Goal: Information Seeking & Learning: Learn about a topic

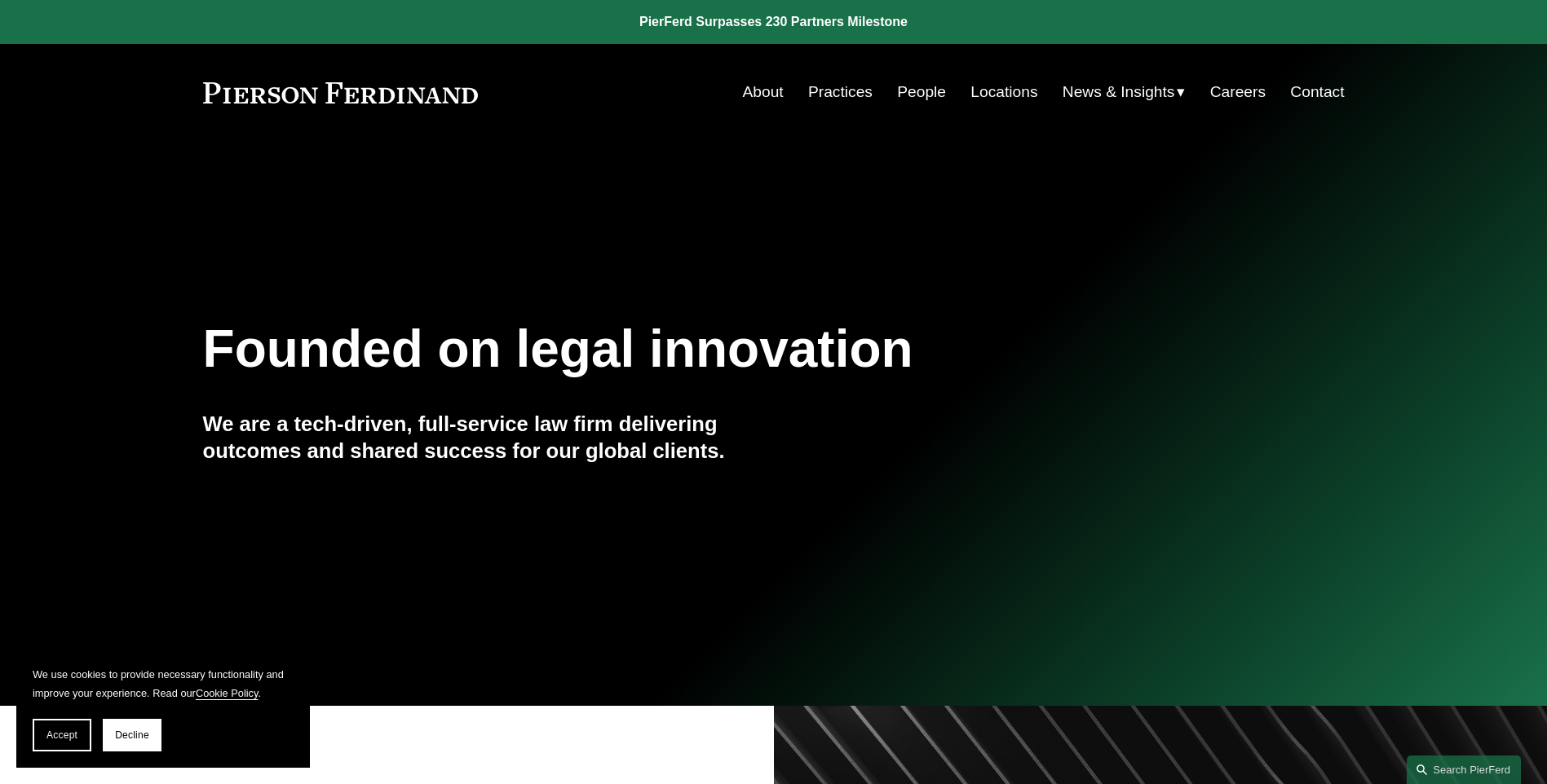
click at [906, 91] on link "People" at bounding box center [922, 91] width 49 height 31
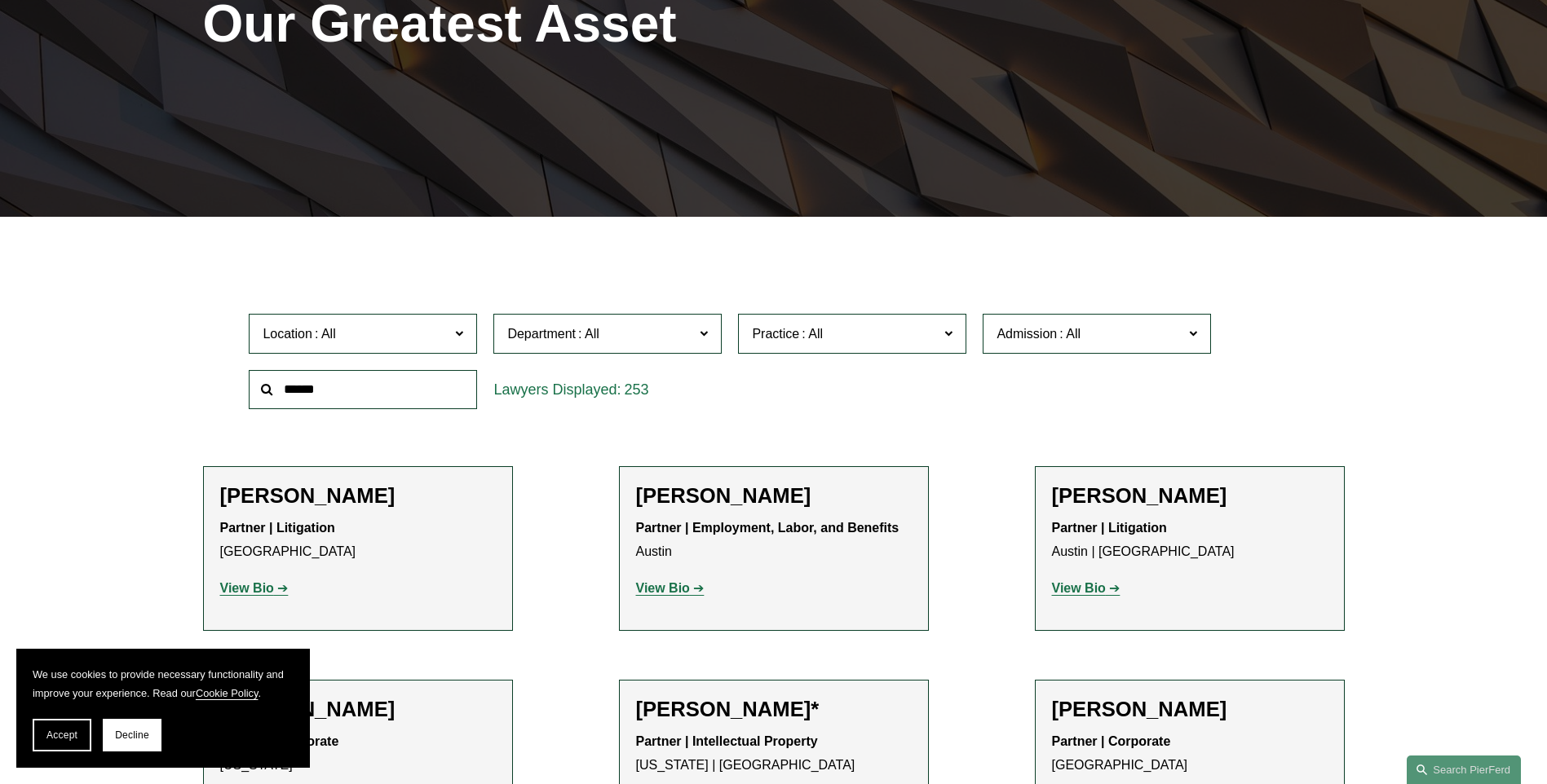
scroll to position [326, 0]
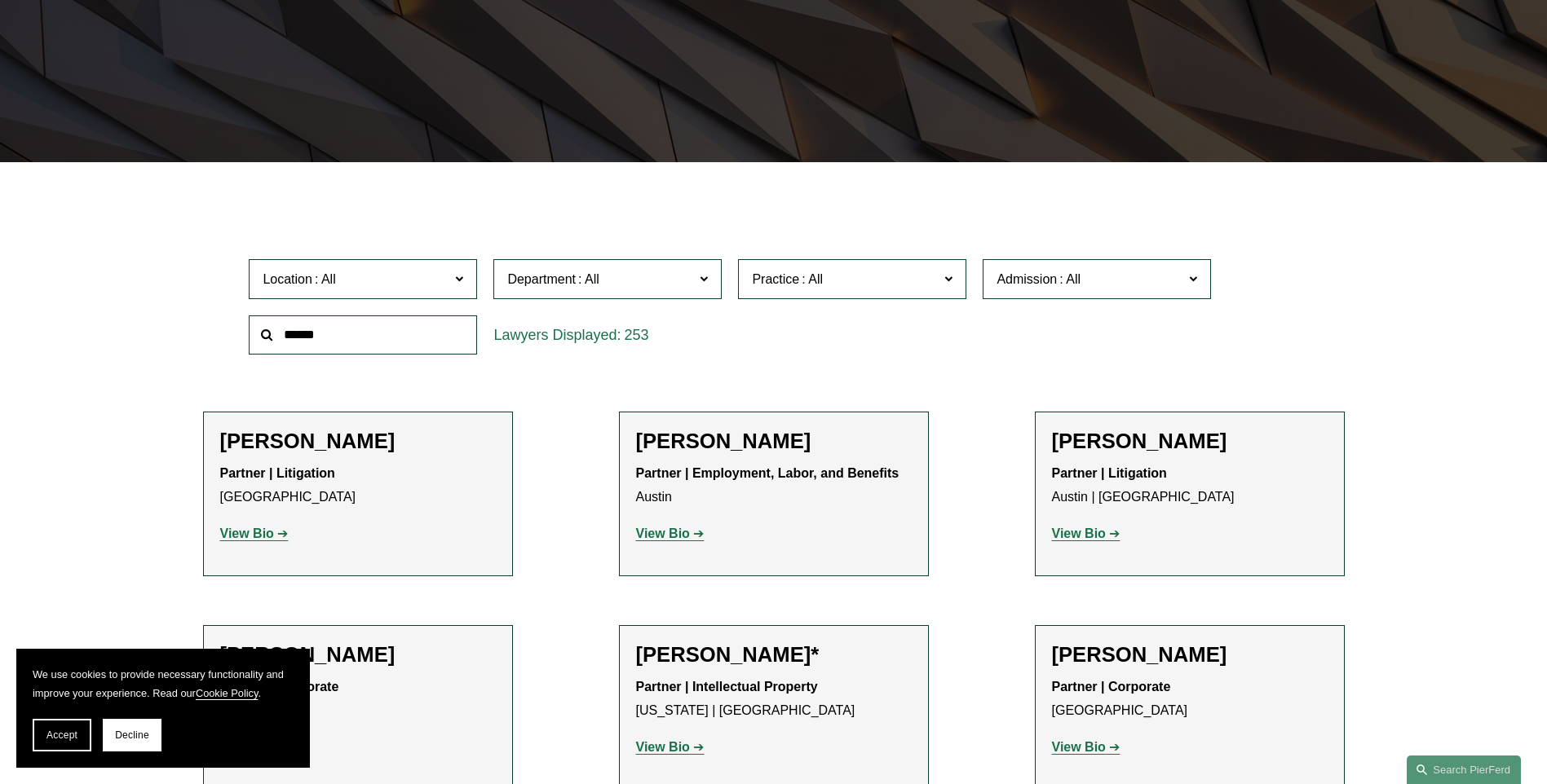
click at [462, 287] on span at bounding box center [458, 278] width 8 height 21
click at [0, 0] on link "Detroit" at bounding box center [0, 0] width 0 height 0
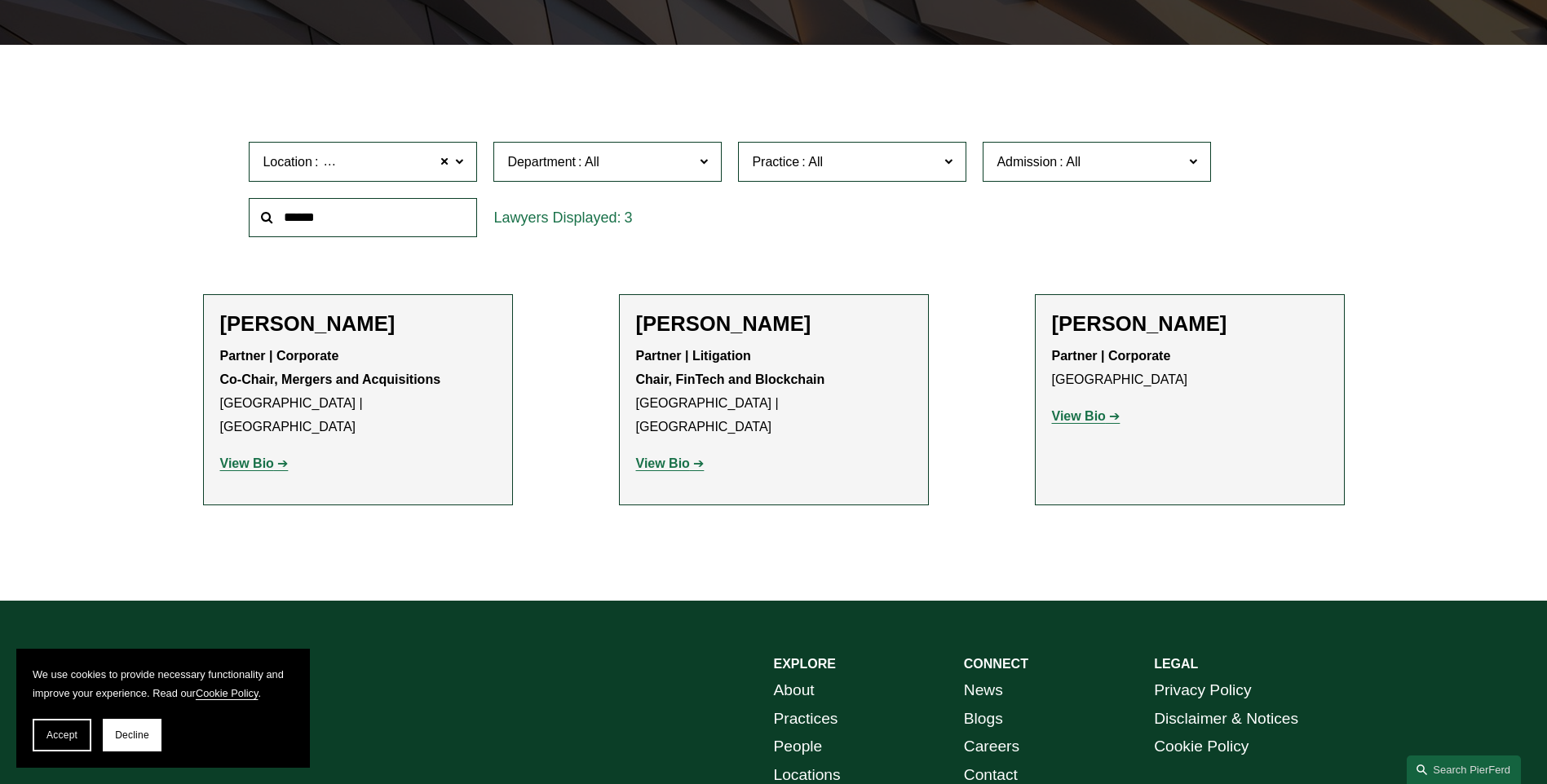
scroll to position [444, 0]
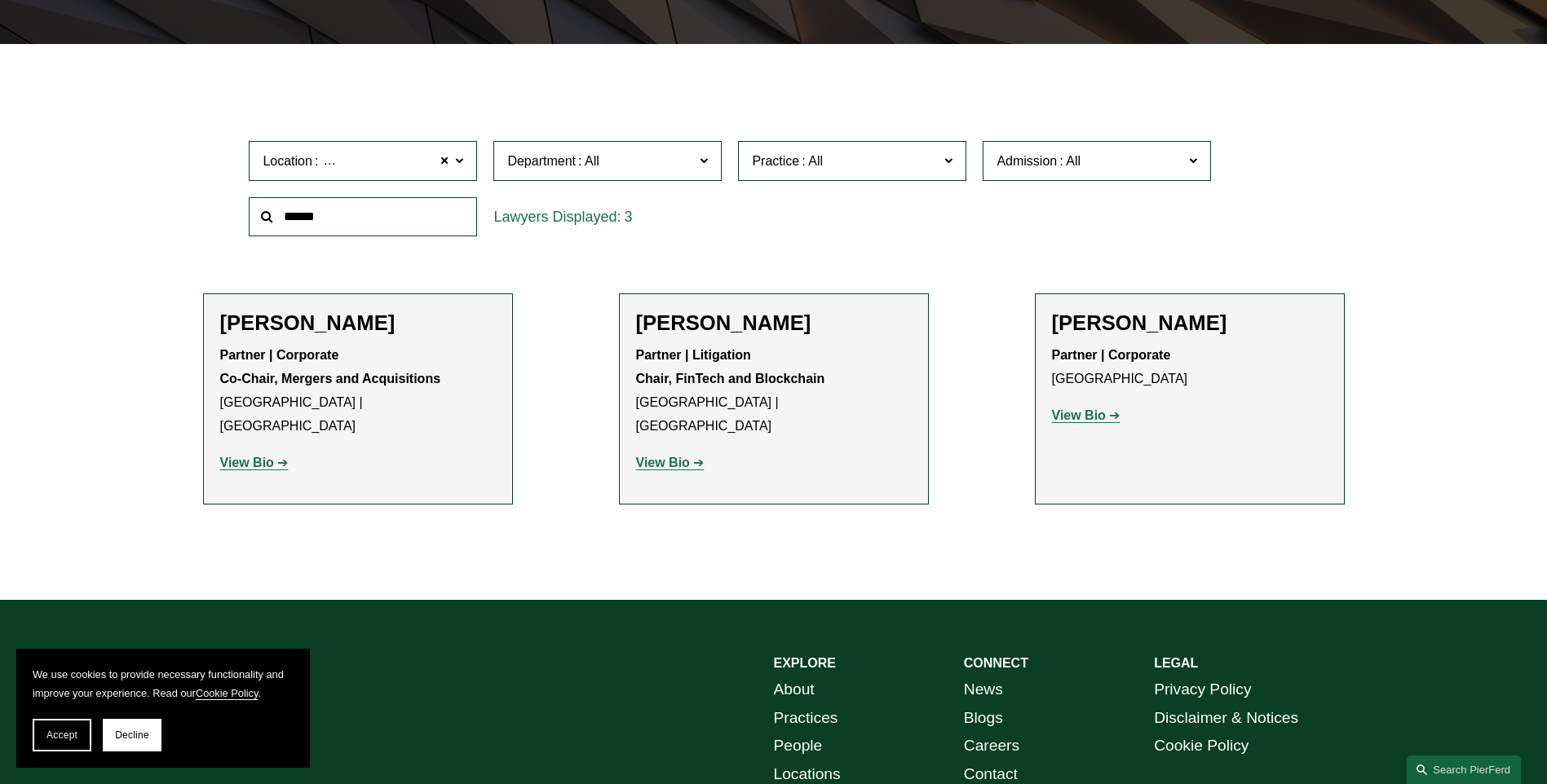
click at [251, 456] on strong "View Bio" at bounding box center [246, 463] width 53 height 14
click at [1080, 418] on strong "View Bio" at bounding box center [1078, 415] width 53 height 14
click at [653, 456] on strong "View Bio" at bounding box center [662, 463] width 53 height 14
click at [1089, 406] on p "View Bio" at bounding box center [1190, 416] width 276 height 24
click at [1089, 411] on strong "View Bio" at bounding box center [1078, 415] width 53 height 14
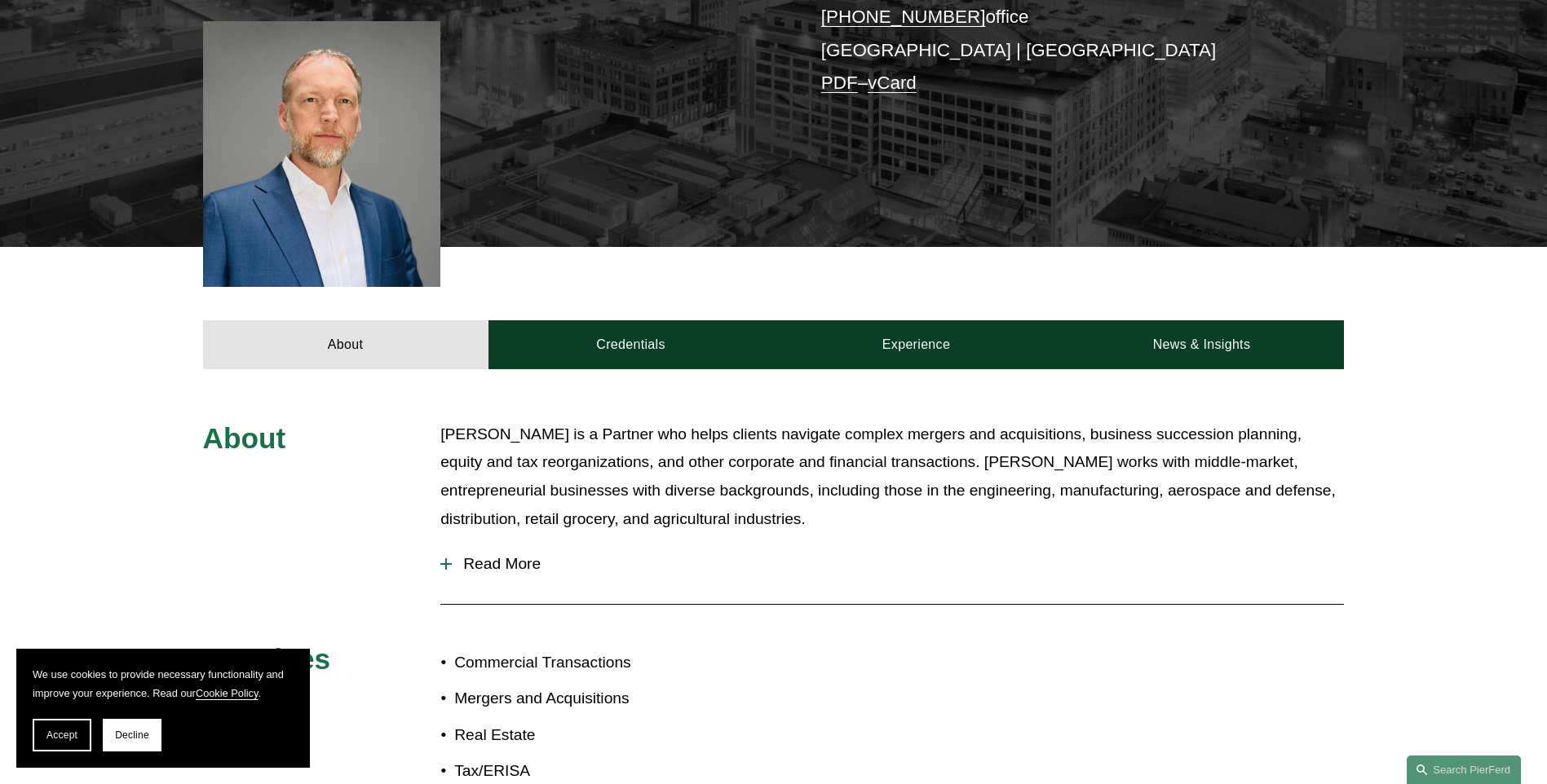
scroll to position [457, 0]
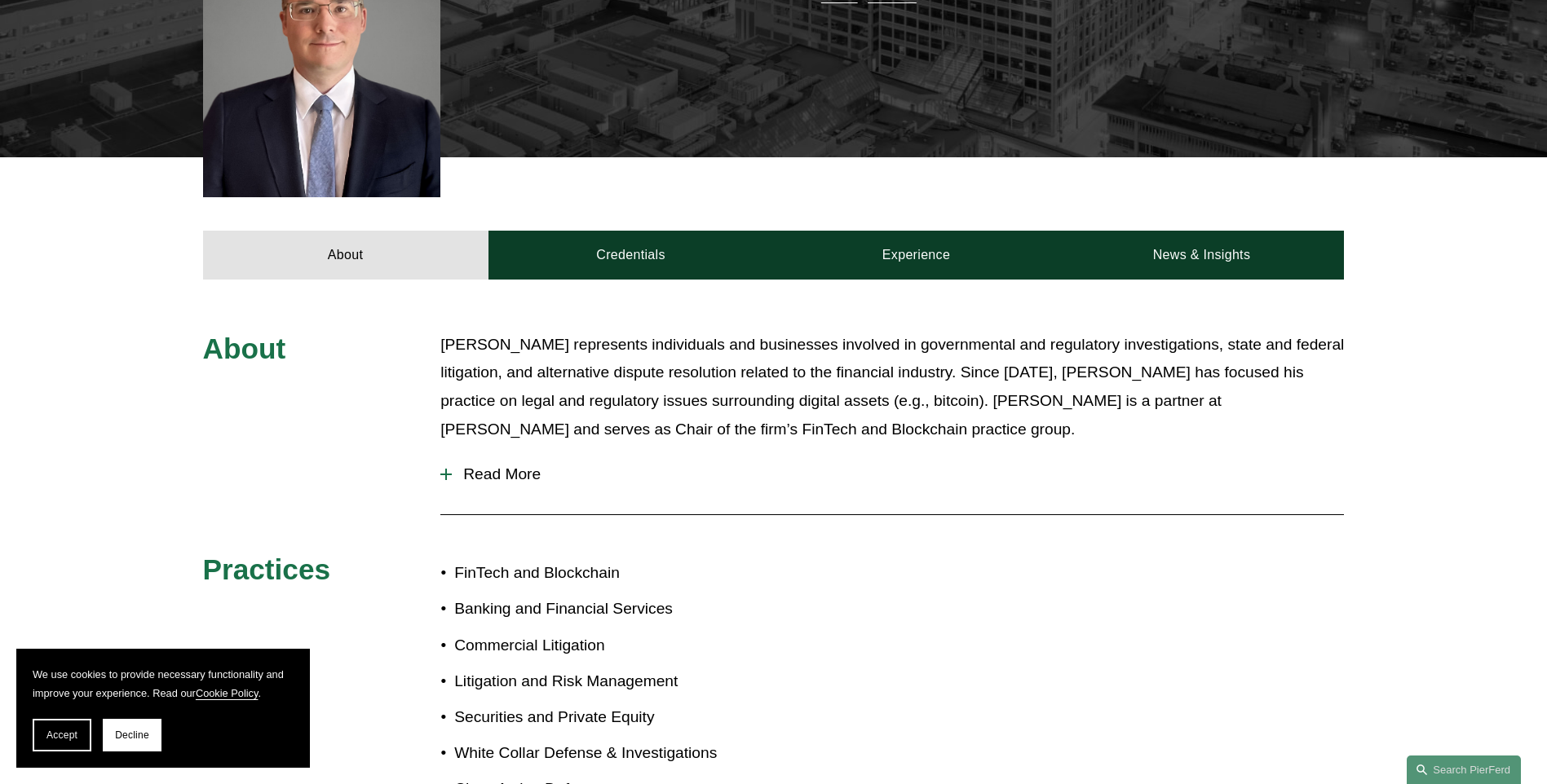
scroll to position [547, 0]
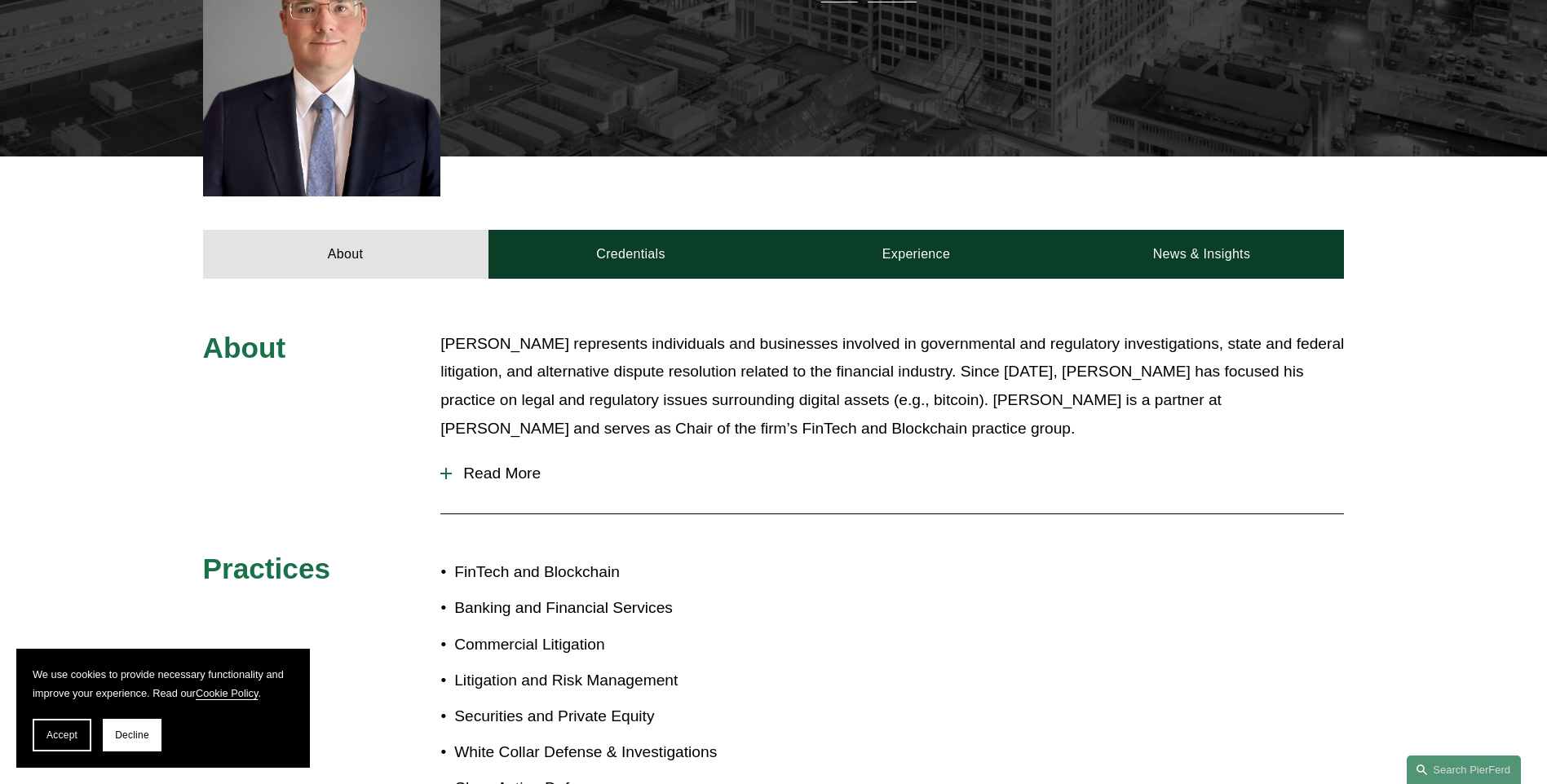
click at [486, 465] on span "Read More" at bounding box center [898, 474] width 892 height 18
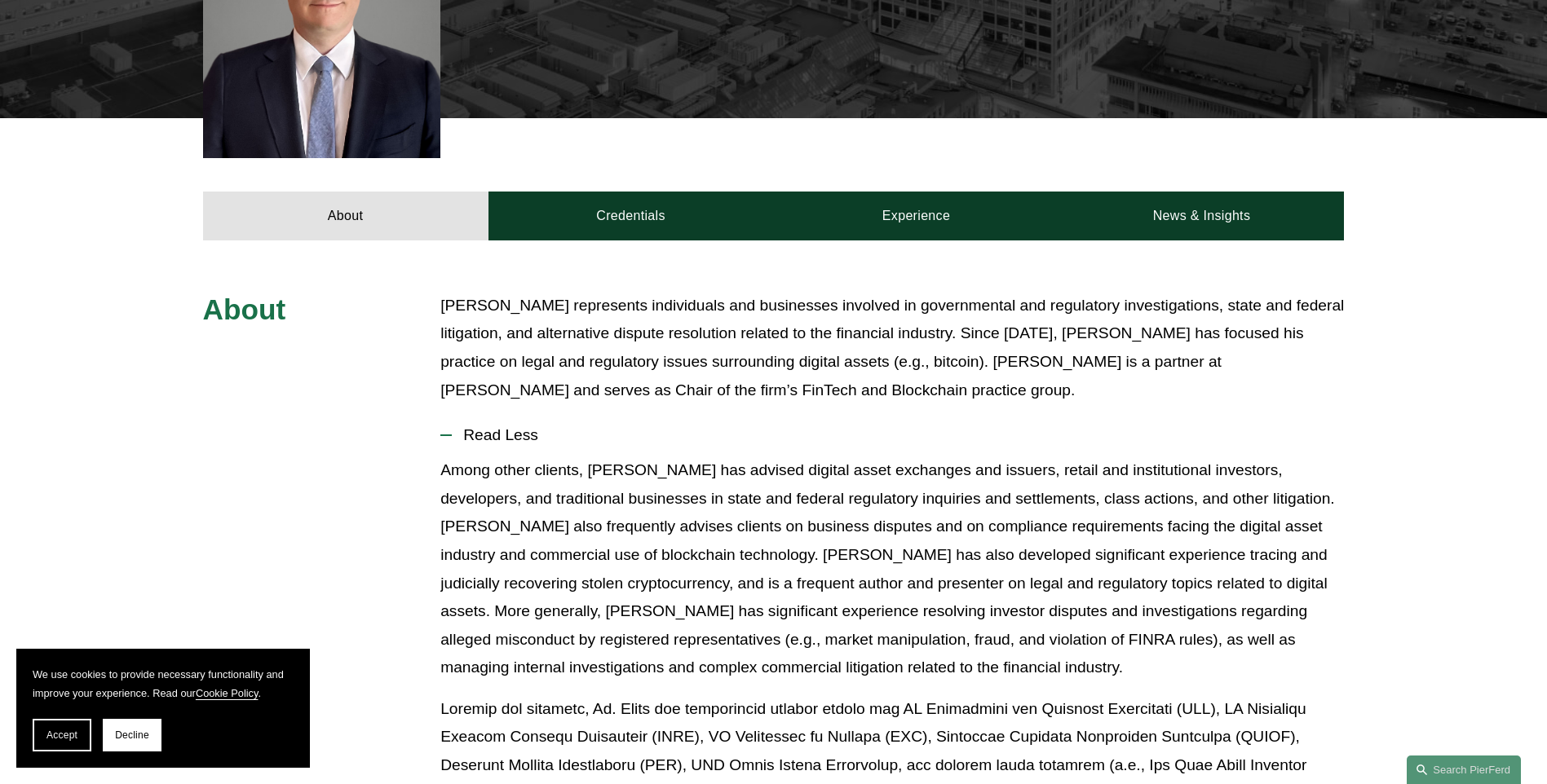
scroll to position [387, 0]
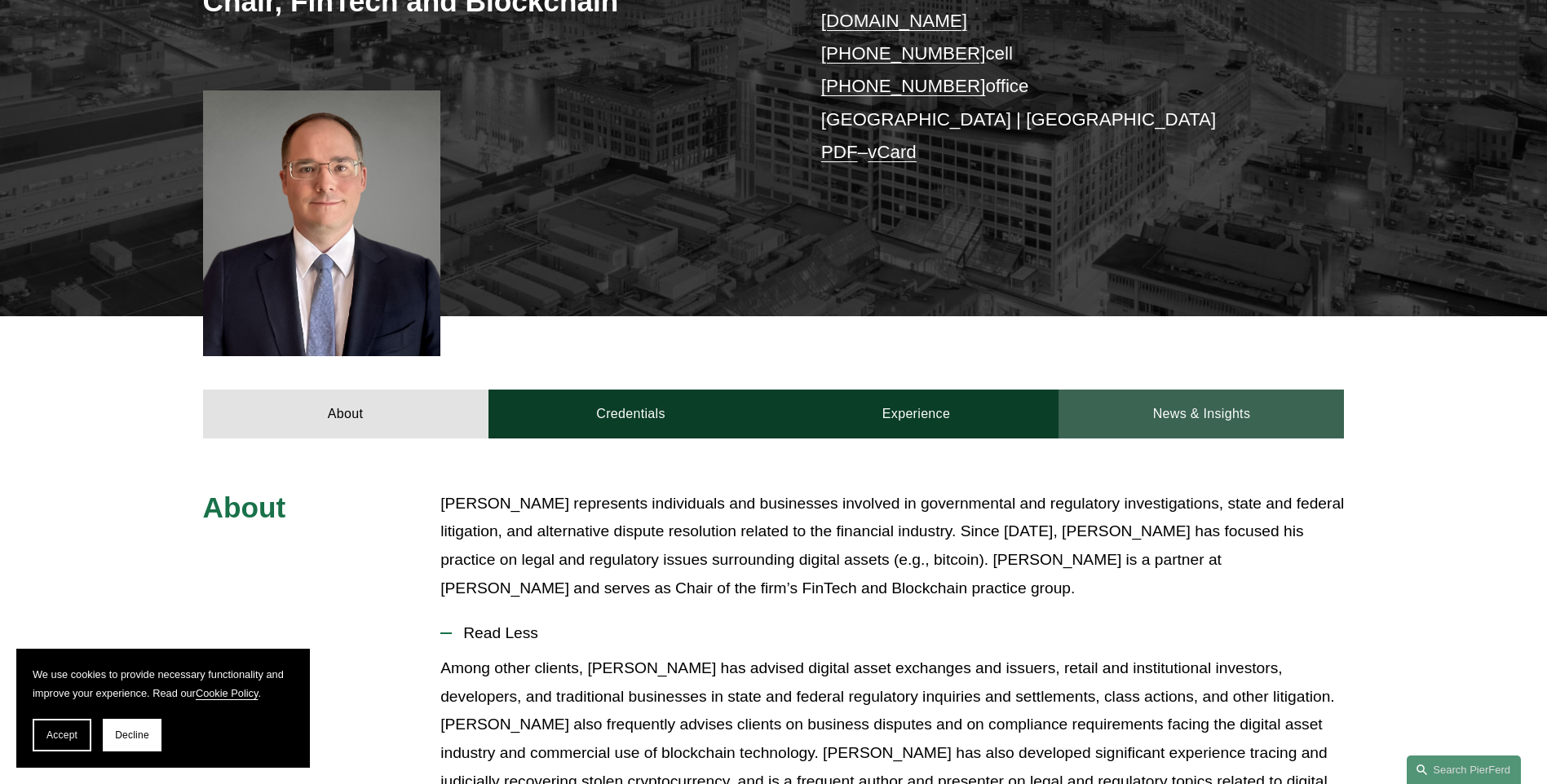
click at [1112, 390] on link "News & Insights" at bounding box center [1201, 414] width 286 height 49
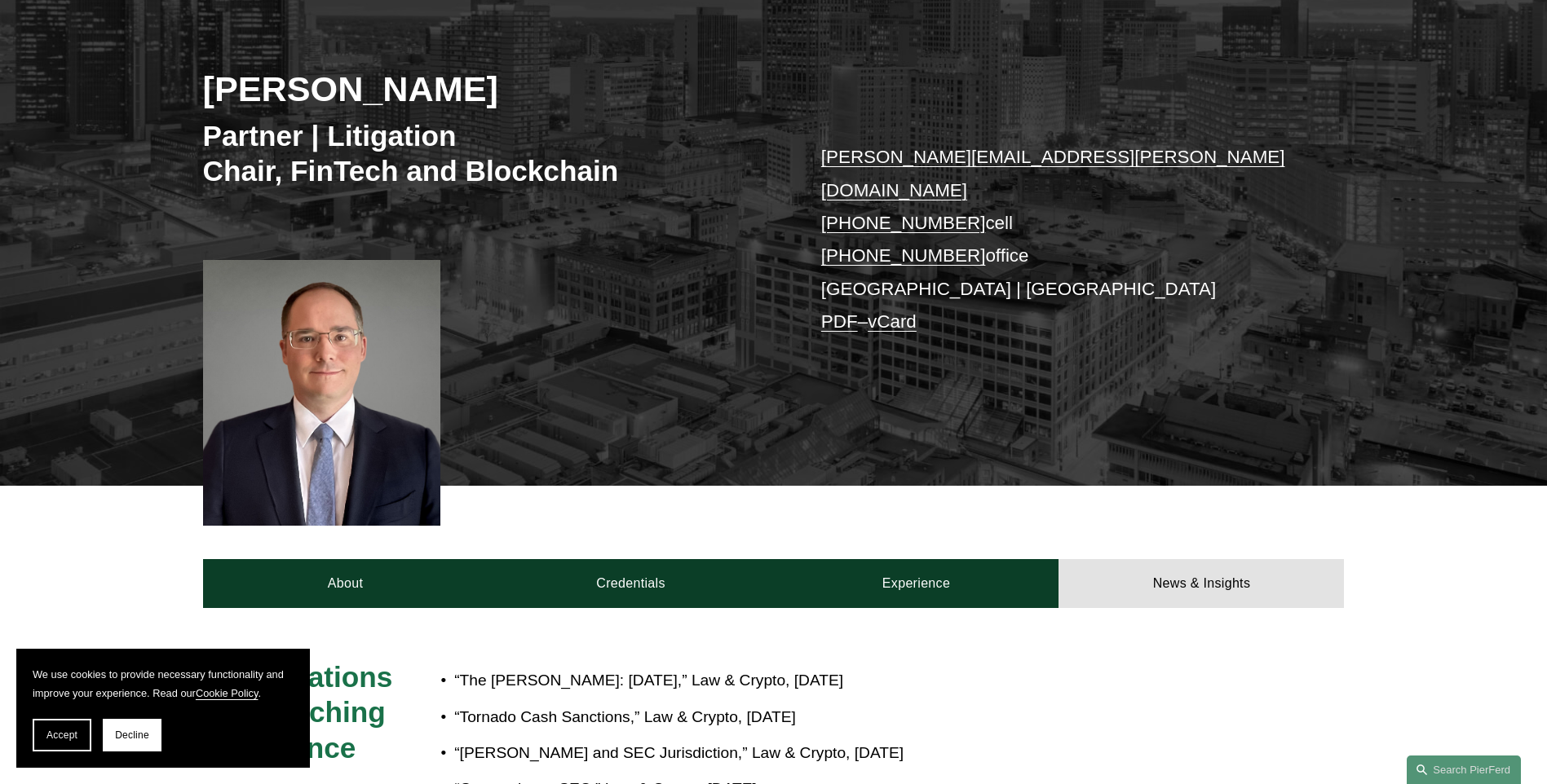
scroll to position [204, 0]
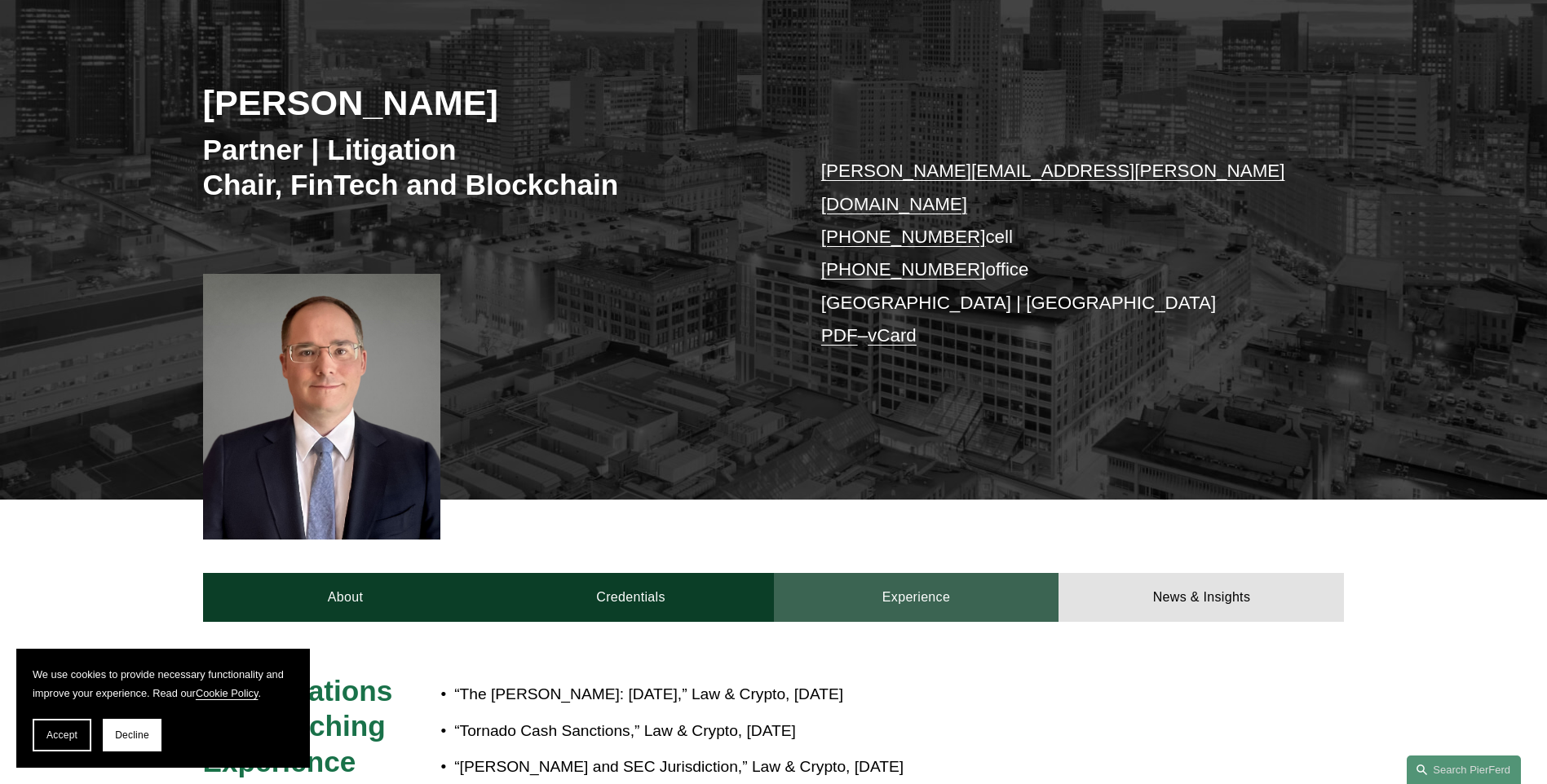
click at [910, 578] on link "Experience" at bounding box center [916, 597] width 286 height 49
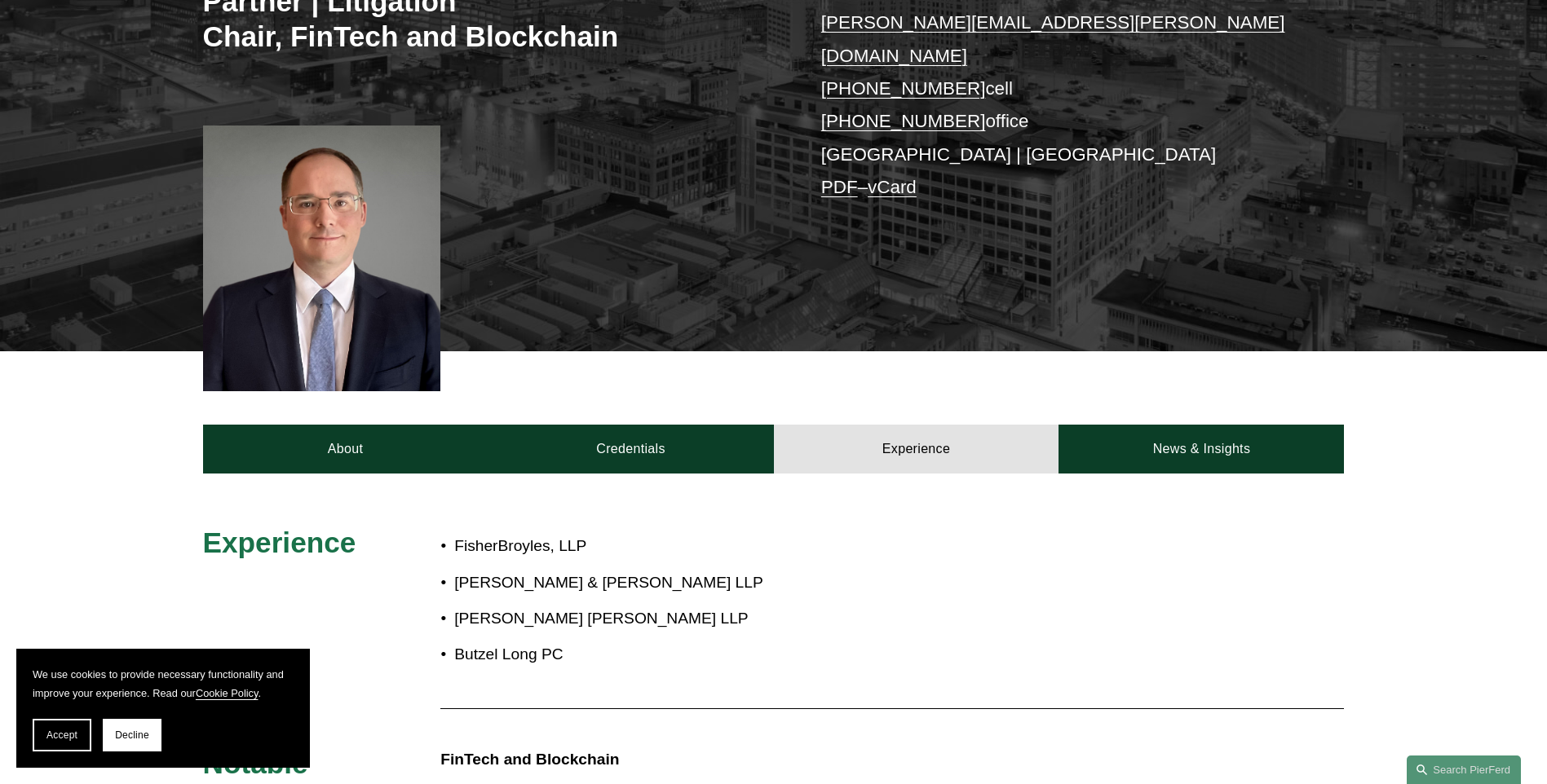
scroll to position [354, 0]
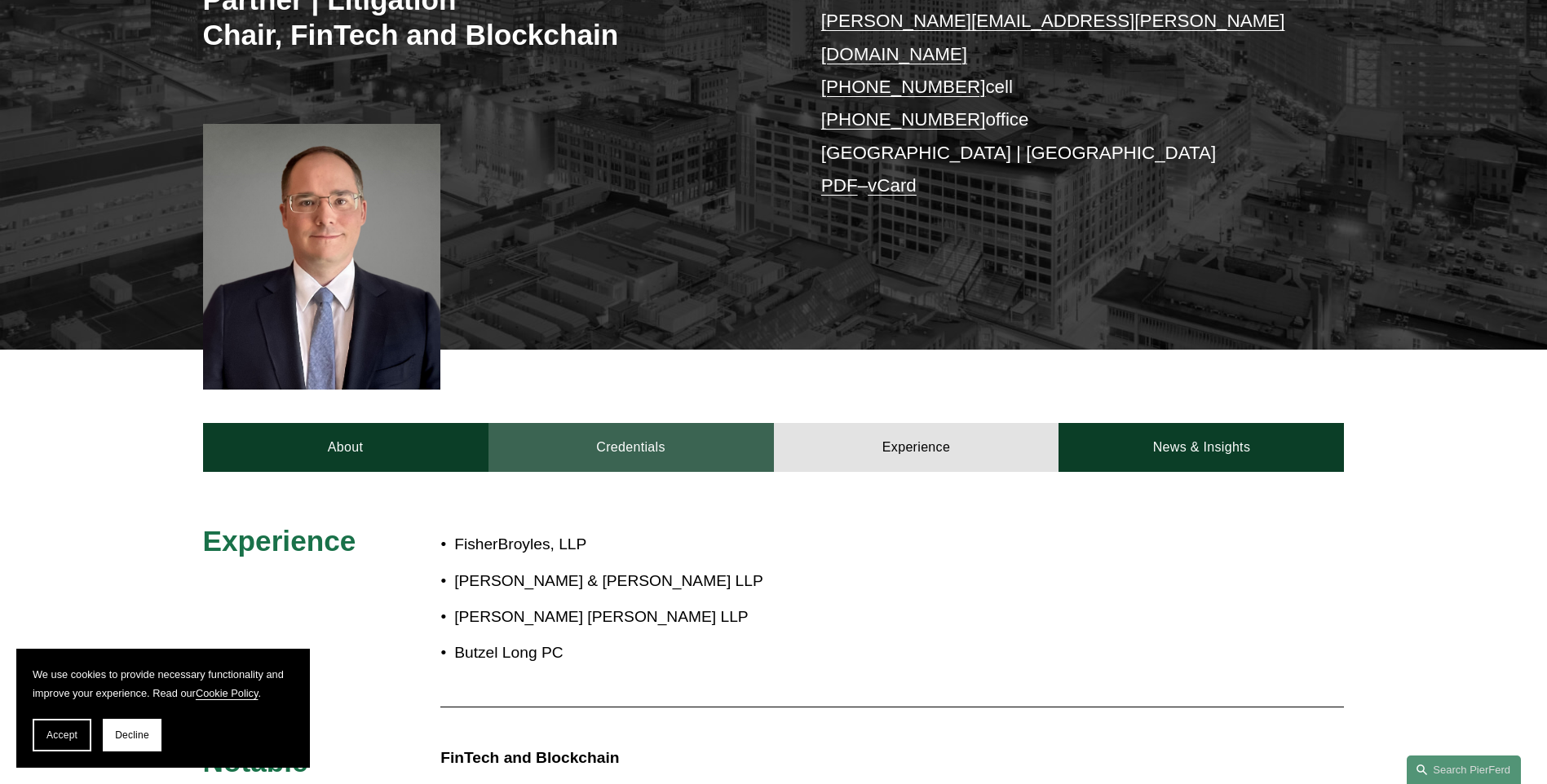
click at [639, 423] on link "Credentials" at bounding box center [631, 448] width 286 height 49
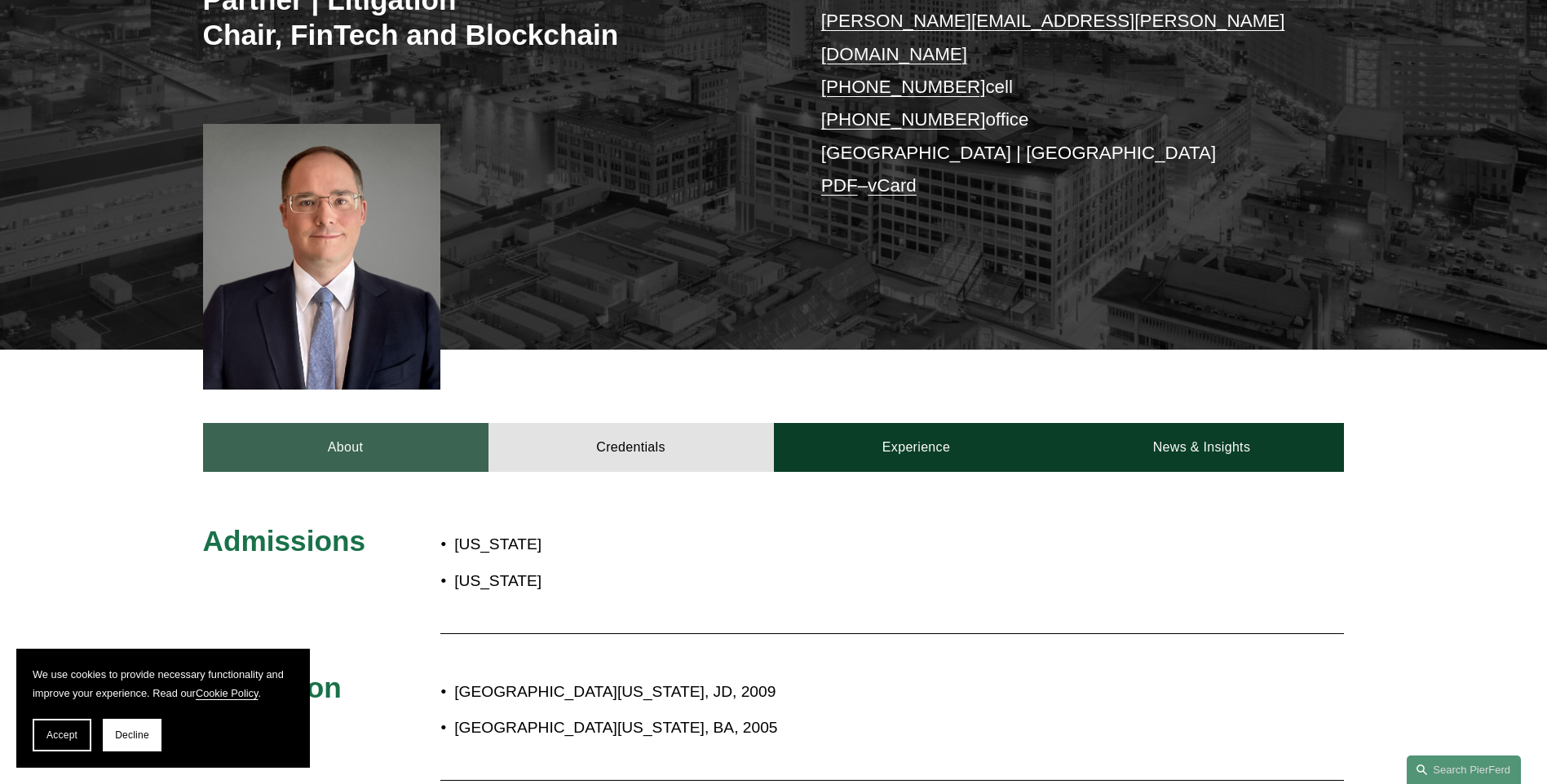
click at [403, 423] on link "About" at bounding box center [346, 448] width 286 height 49
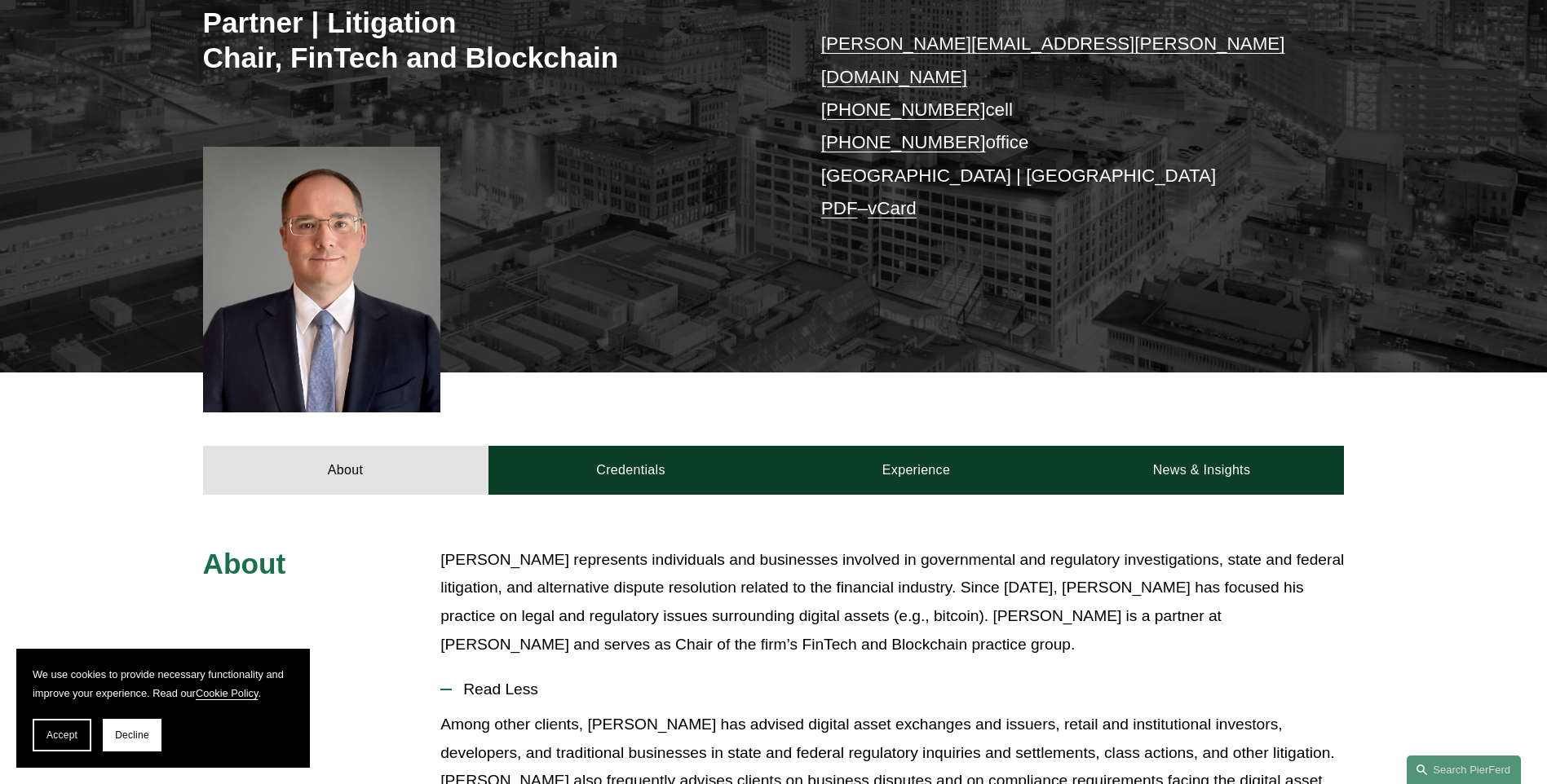
scroll to position [317, 0]
